Goal: Obtain resource: Obtain resource

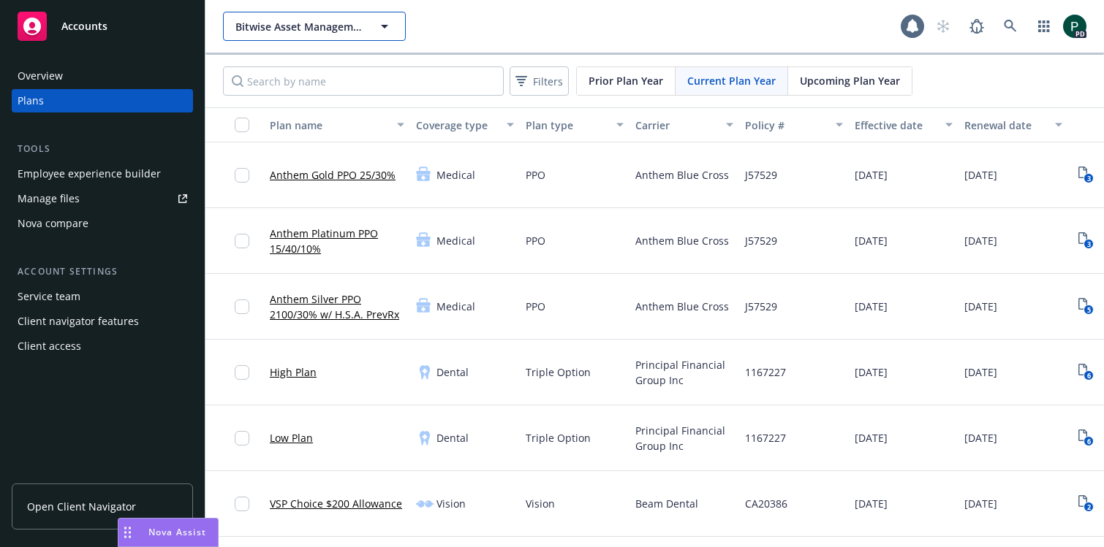
drag, startPoint x: 0, startPoint y: 0, endPoint x: 287, endPoint y: 28, distance: 287.9
click at [287, 28] on span "Bitwise Asset Management" at bounding box center [298, 26] width 126 height 15
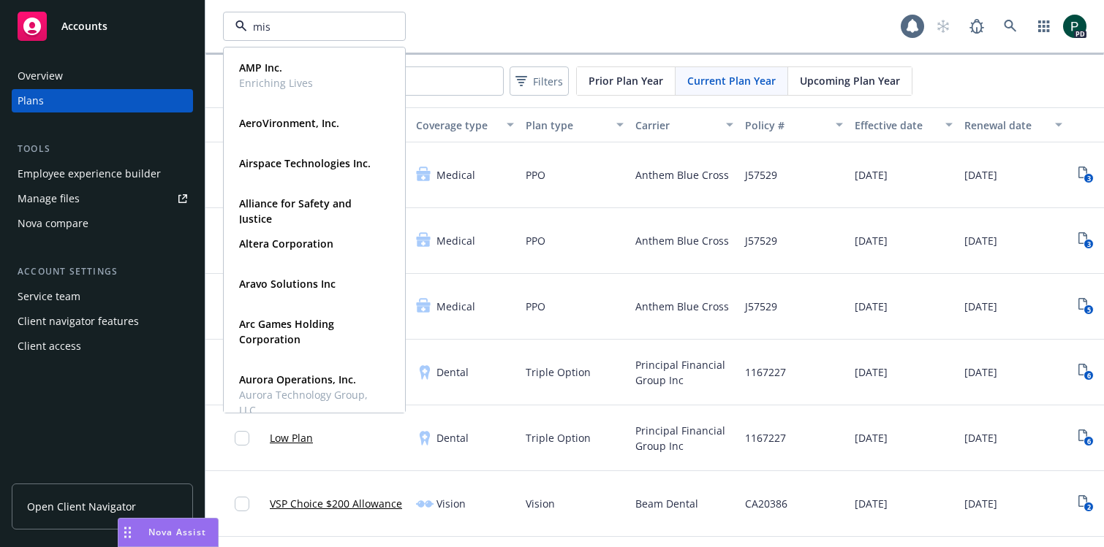
type input "miss"
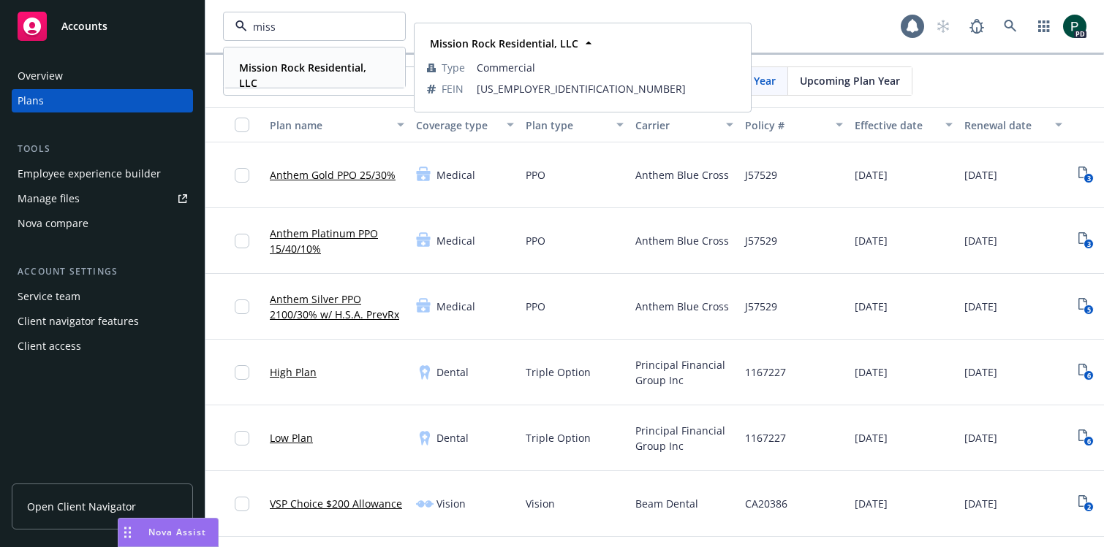
click at [294, 62] on strong "Mission Rock Residential, LLC" at bounding box center [302, 75] width 127 height 29
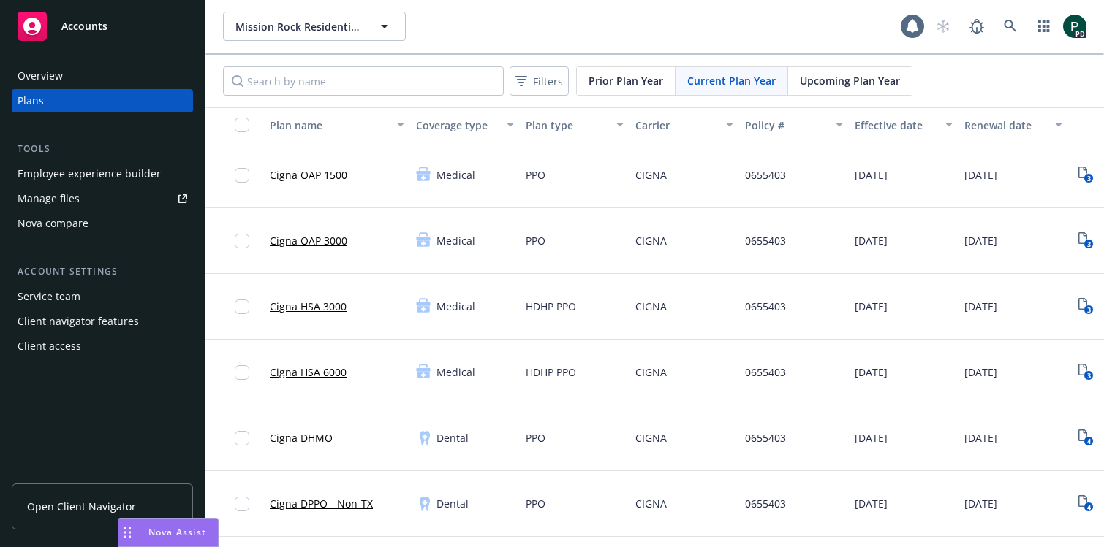
click at [84, 197] on link "Manage files" at bounding box center [102, 198] width 181 height 23
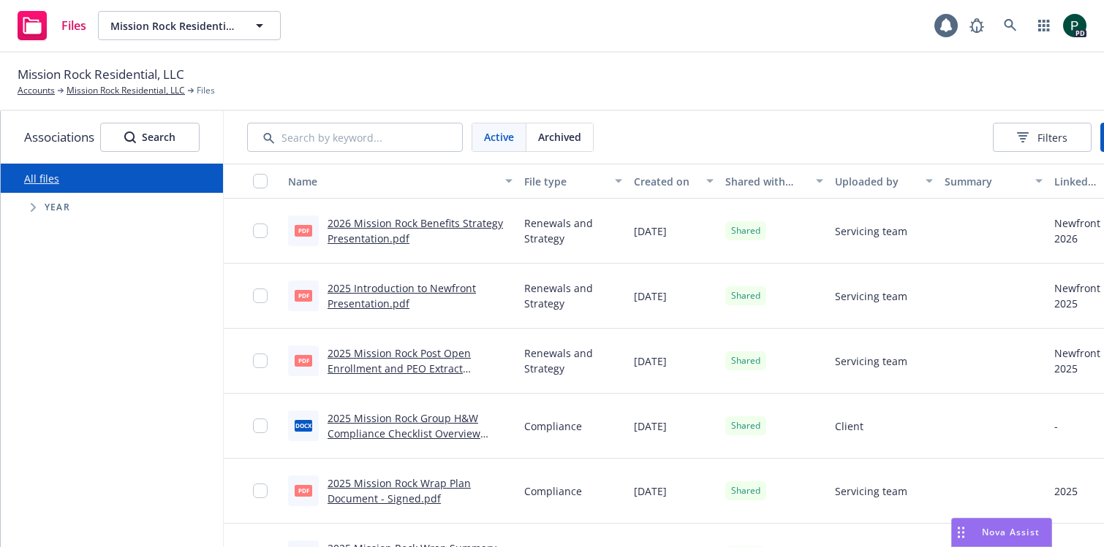
click at [370, 241] on link "2026 Mission Rock Benefits Strategy Presentation.pdf" at bounding box center [414, 230] width 175 height 29
